Goal: Task Accomplishment & Management: Manage account settings

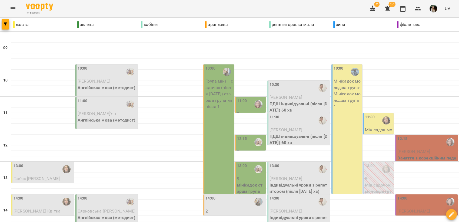
scroll to position [112, 0]
click at [388, 9] on icon "button" at bounding box center [387, 8] width 5 height 5
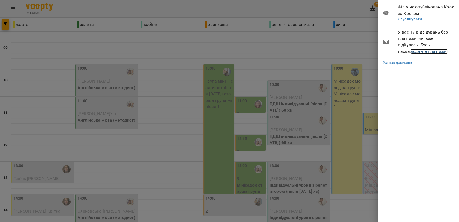
click at [410, 52] on link "додайте платіжки!" at bounding box center [428, 51] width 37 height 5
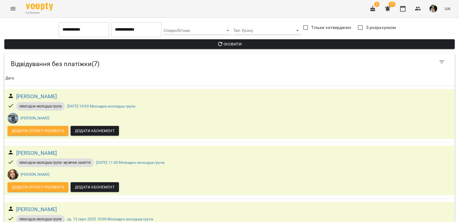
scroll to position [262, 0]
click at [14, 10] on icon "Menu" at bounding box center [13, 8] width 5 height 3
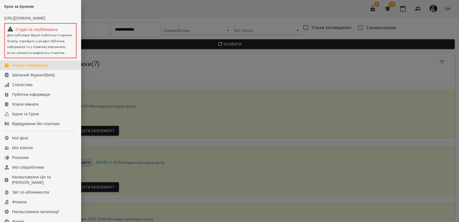
click at [25, 68] on div "Журнал відвідувань" at bounding box center [30, 64] width 36 height 5
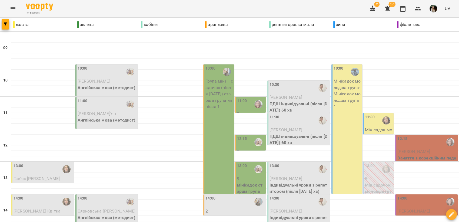
click at [435, 9] on img "button" at bounding box center [433, 9] width 8 height 8
click at [430, 51] on span "Вийти" at bounding box center [425, 49] width 13 height 6
